Goal: Check status: Check status

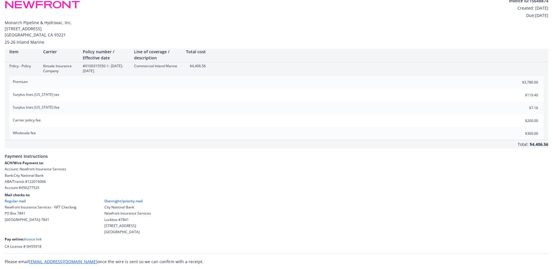
scroll to position [8, 0]
click at [29, 239] on link "Invoice link" at bounding box center [33, 239] width 18 height 5
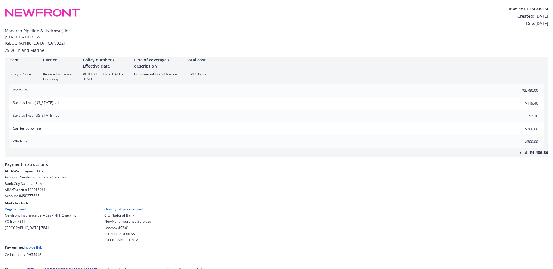
click at [38, 248] on link "Invoice link" at bounding box center [33, 247] width 18 height 5
